Goal: Transaction & Acquisition: Book appointment/travel/reservation

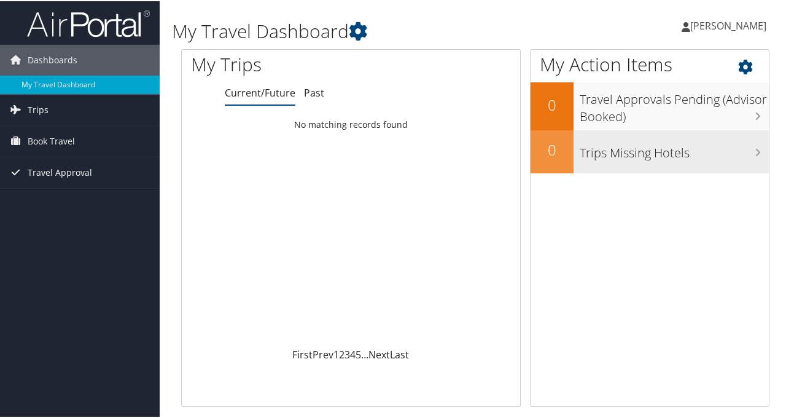
click at [622, 132] on div "Trips Missing Hotels" at bounding box center [671, 150] width 195 height 43
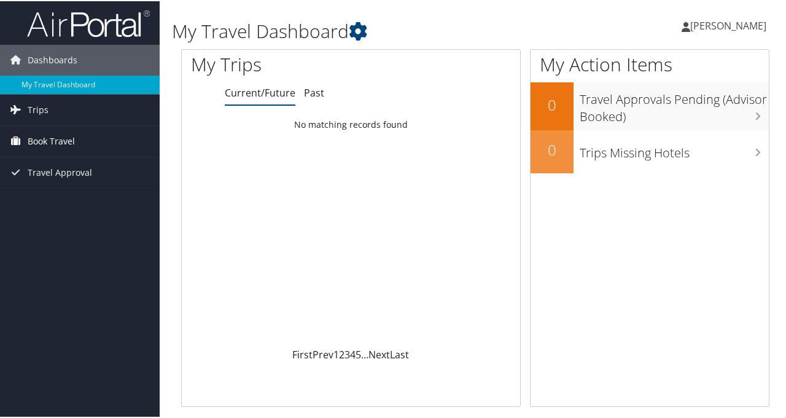
click at [65, 145] on span "Book Travel" at bounding box center [51, 140] width 47 height 31
click at [60, 224] on span "Travel Approval" at bounding box center [60, 226] width 65 height 31
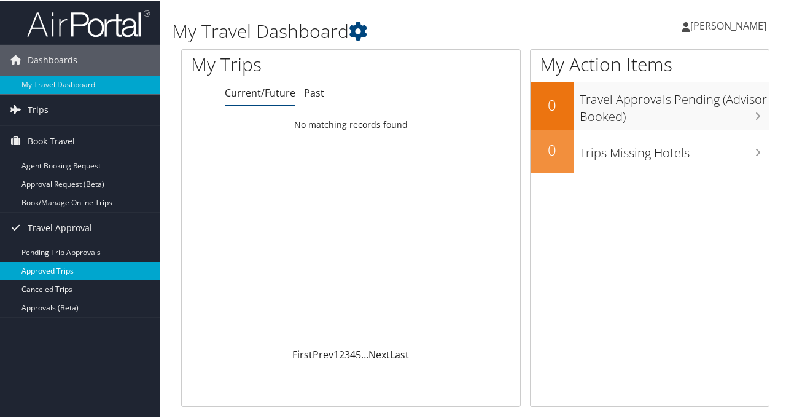
click at [89, 267] on link "Approved Trips" at bounding box center [80, 270] width 160 height 18
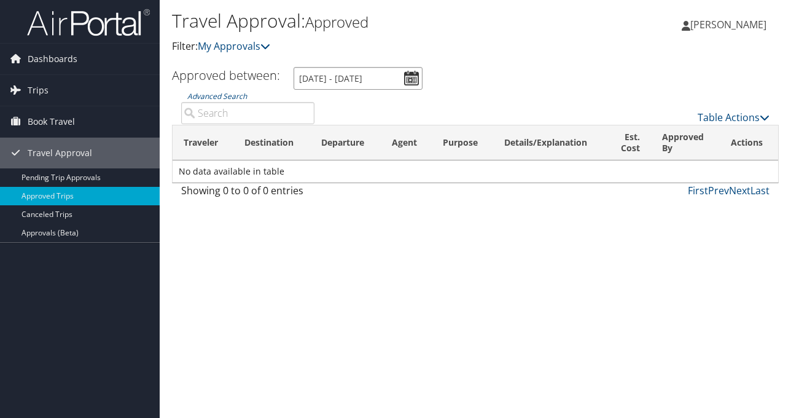
click at [415, 73] on input "9/10/2025 - 10/10/2025" at bounding box center [358, 78] width 129 height 23
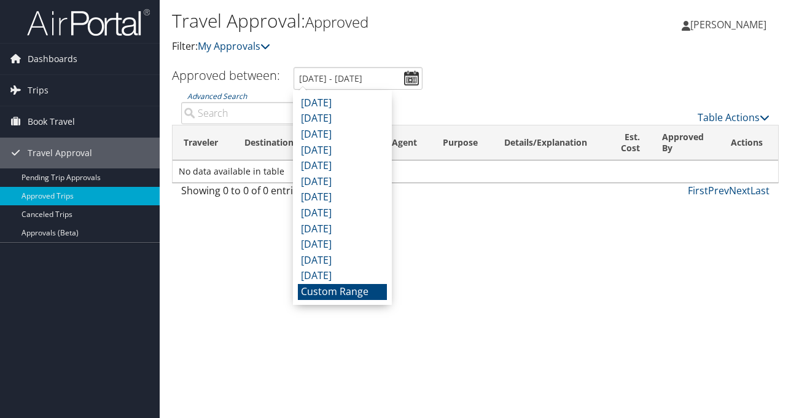
click at [349, 292] on li "Custom Range" at bounding box center [342, 292] width 89 height 16
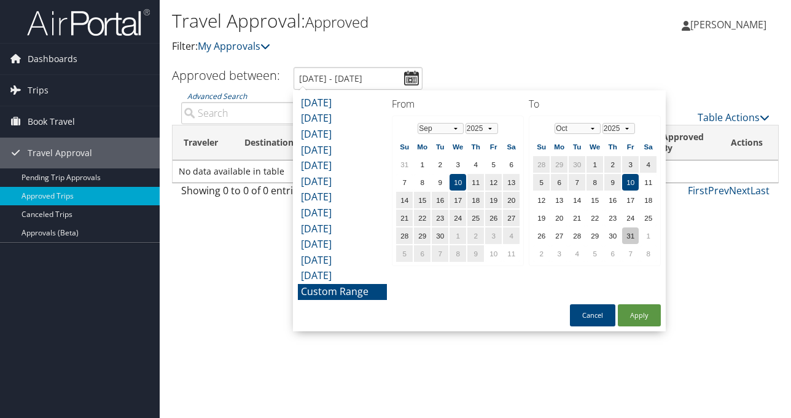
click at [624, 230] on td "31" at bounding box center [630, 235] width 17 height 17
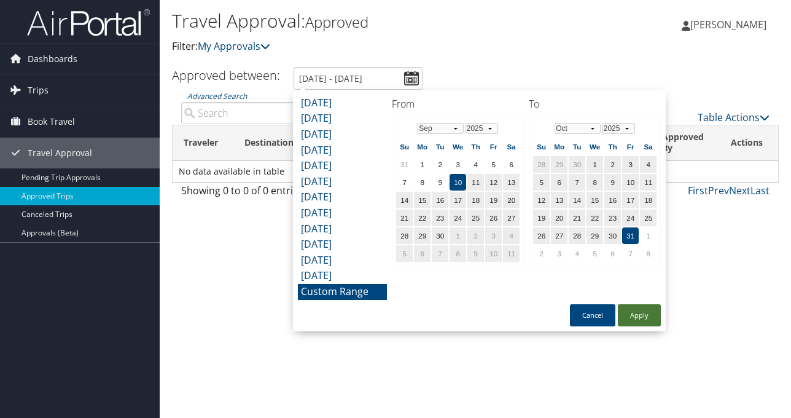
click at [638, 311] on button "Apply" at bounding box center [639, 315] width 43 height 22
type input "9/10/2025 - 10/31/2025"
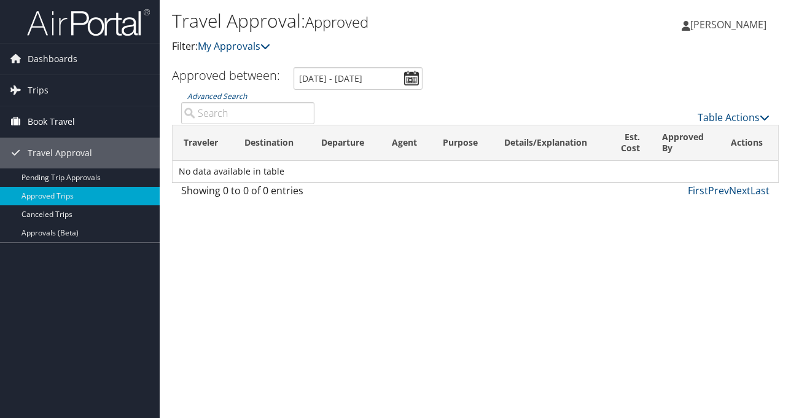
click at [92, 121] on link "Book Travel" at bounding box center [80, 121] width 160 height 31
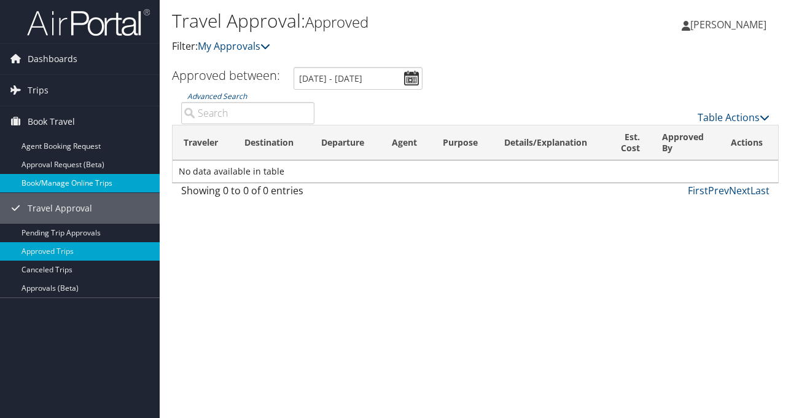
click at [88, 183] on link "Book/Manage Online Trips" at bounding box center [80, 183] width 160 height 18
click at [90, 187] on link "Book/Manage Online Trips" at bounding box center [80, 183] width 160 height 18
click at [95, 181] on link "Book/Manage Online Trips" at bounding box center [80, 183] width 160 height 18
